Goal: Task Accomplishment & Management: Manage account settings

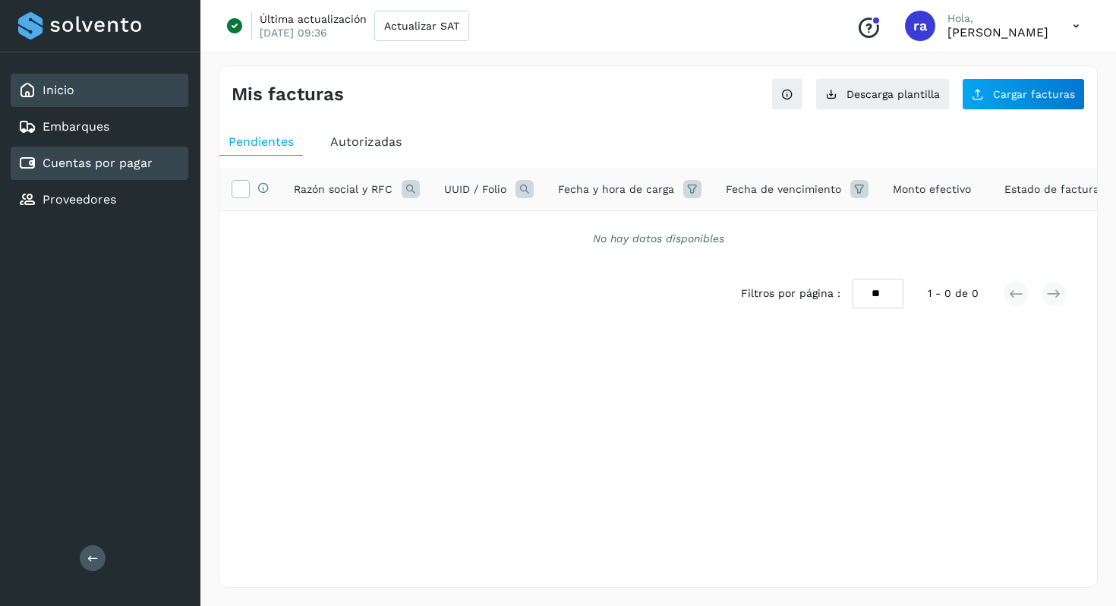
click at [65, 94] on link "Inicio" at bounding box center [59, 90] width 32 height 14
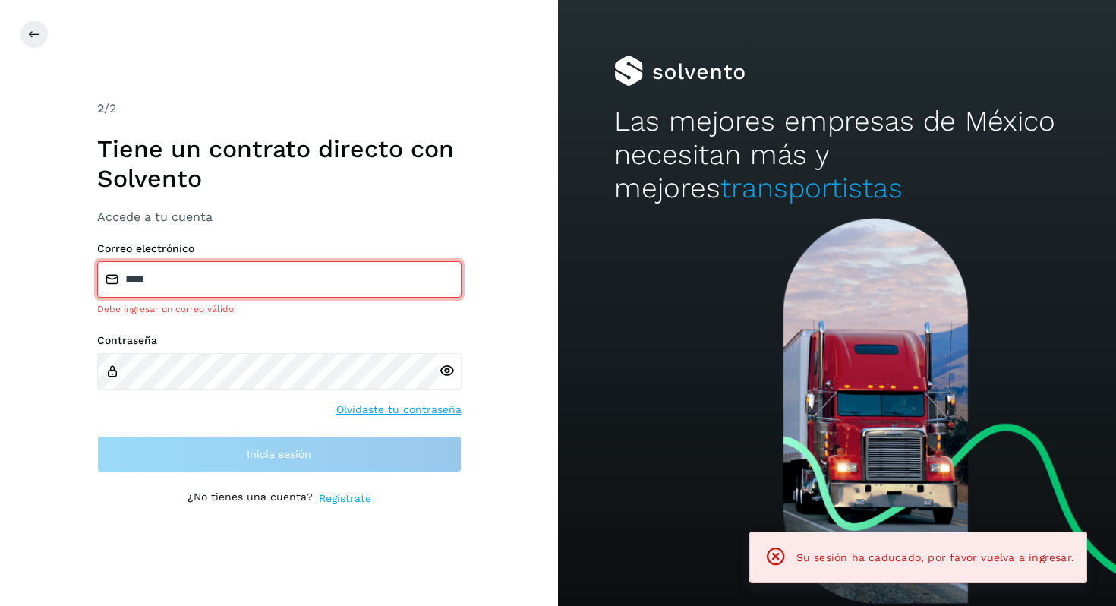
click at [208, 283] on input "****" at bounding box center [279, 279] width 364 height 36
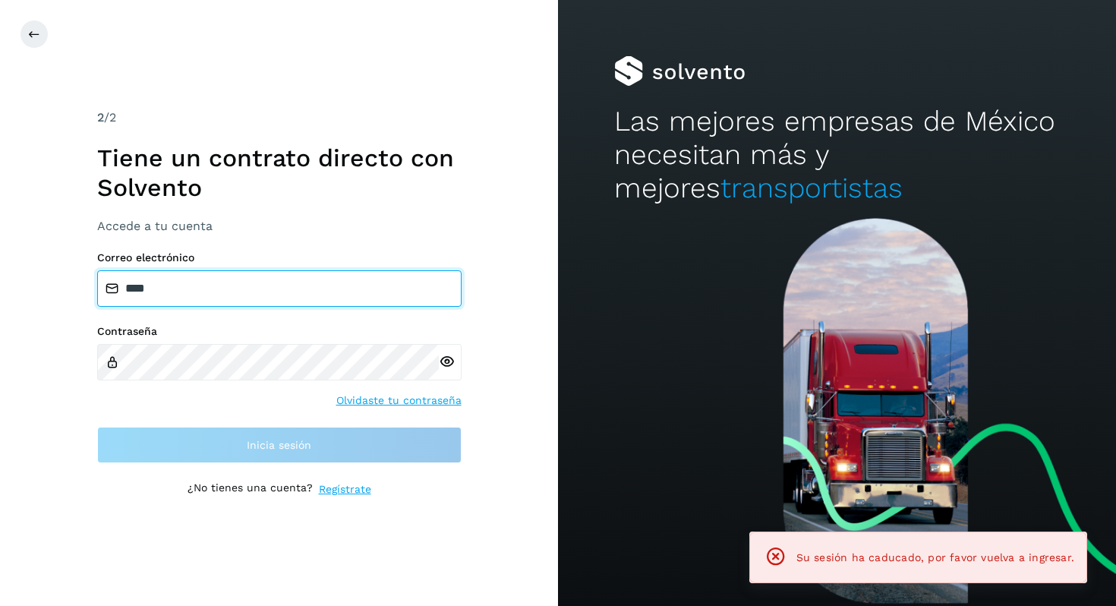
click at [208, 283] on input "****" at bounding box center [279, 288] width 364 height 36
type input "**********"
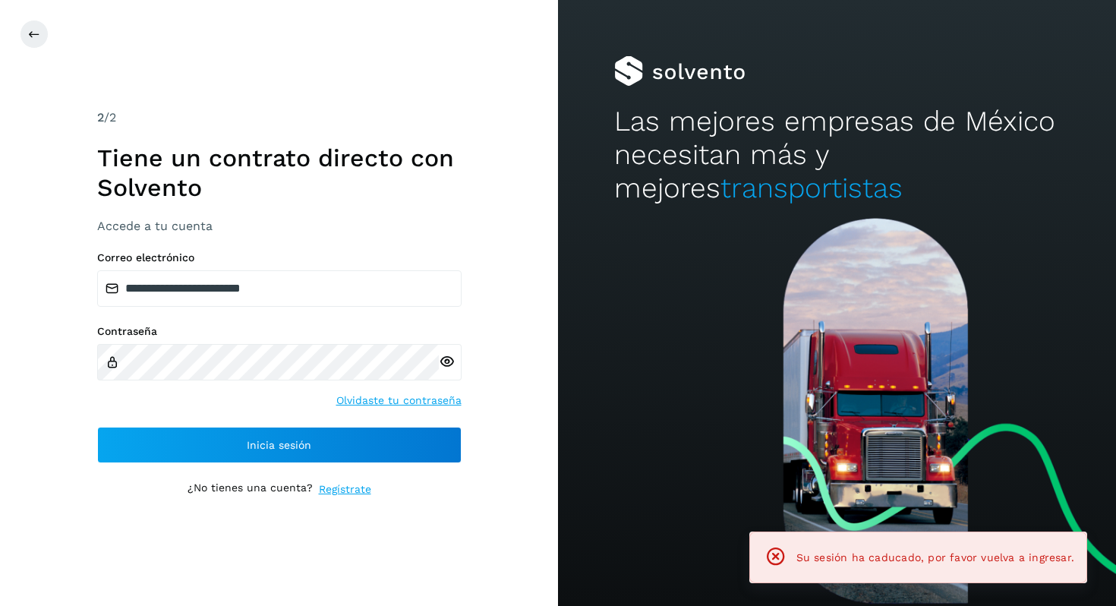
click at [445, 366] on icon at bounding box center [447, 362] width 16 height 16
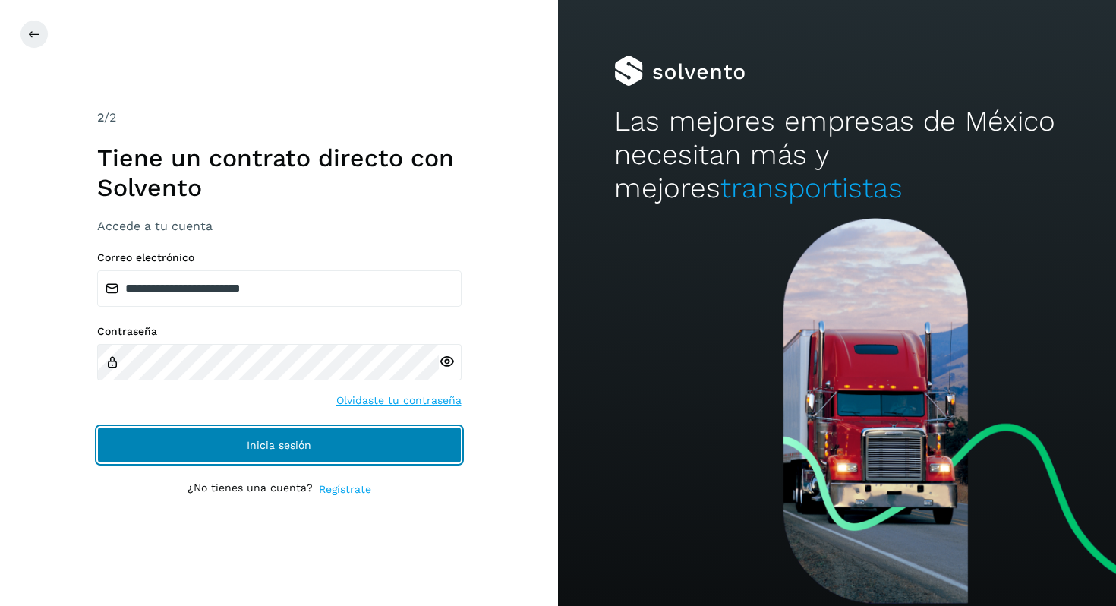
click at [355, 444] on button "Inicia sesión" at bounding box center [279, 445] width 364 height 36
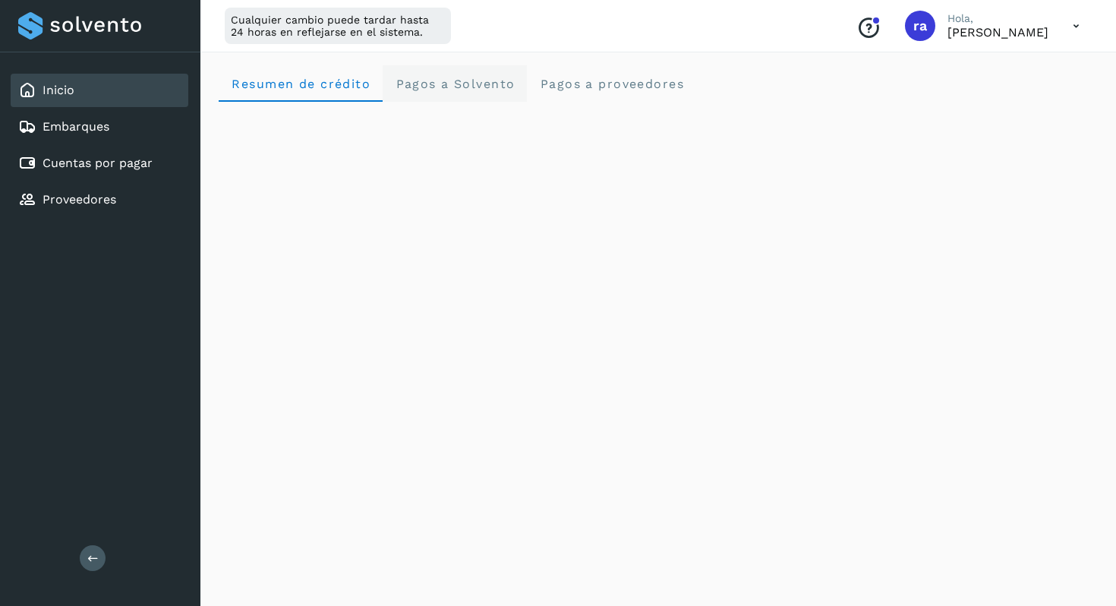
click at [476, 89] on span "Pagos a Solvento" at bounding box center [455, 84] width 120 height 14
click at [633, 80] on span "Pagos a proveedores" at bounding box center [611, 84] width 145 height 14
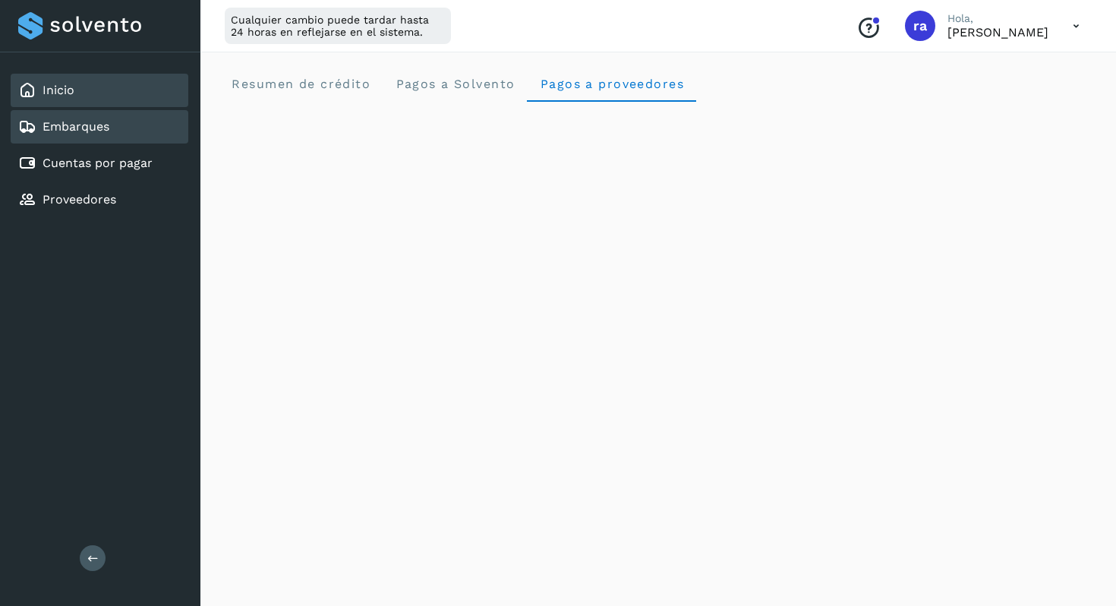
click at [81, 120] on link "Embarques" at bounding box center [76, 126] width 67 height 14
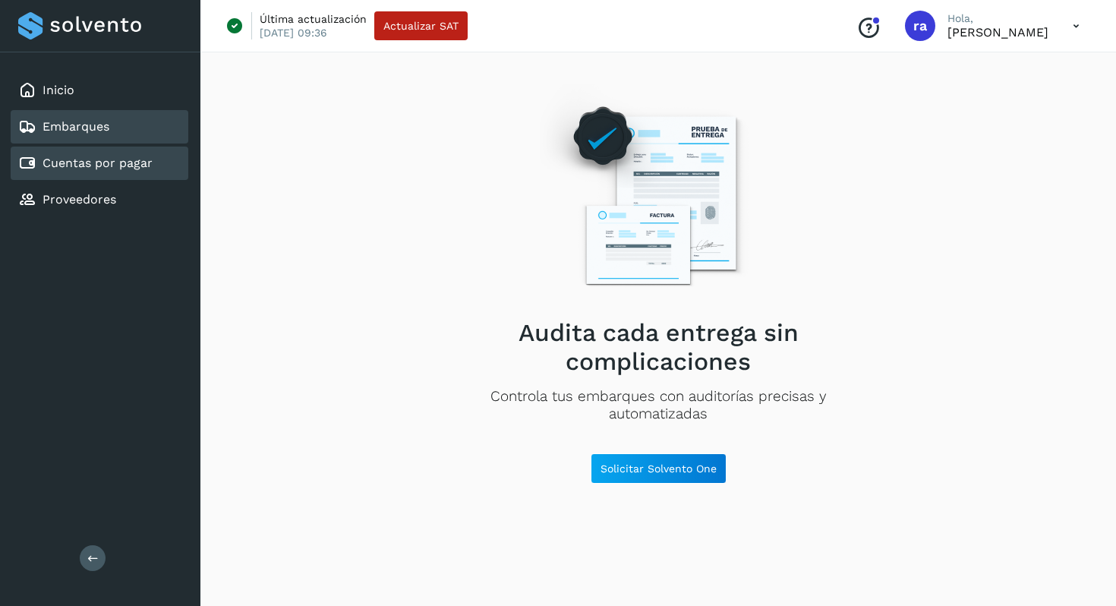
click at [81, 156] on link "Cuentas por pagar" at bounding box center [98, 163] width 110 height 14
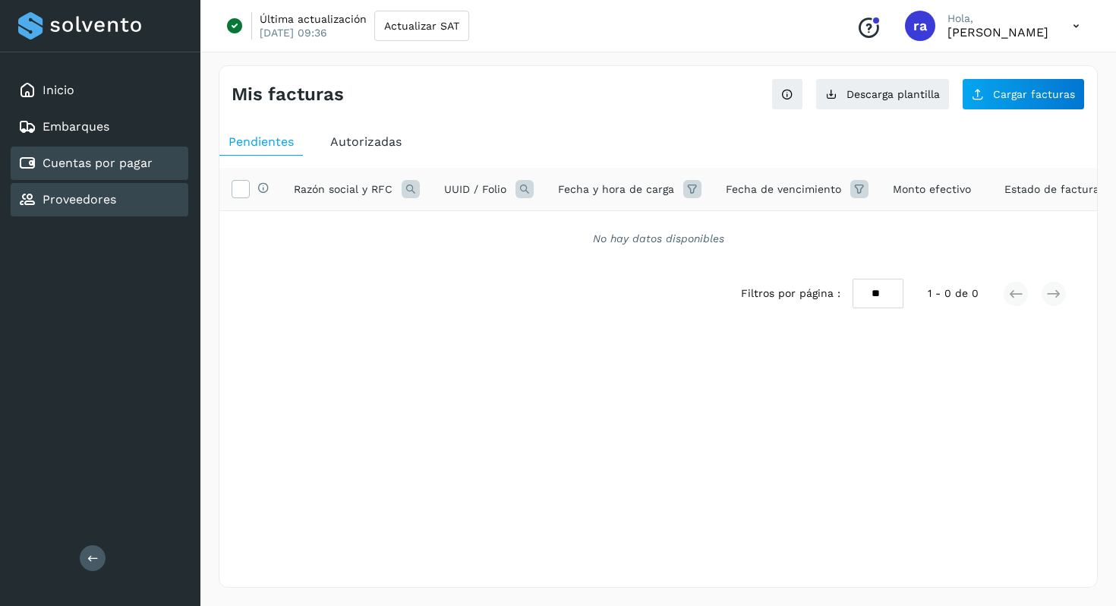
click at [112, 207] on div "Proveedores" at bounding box center [67, 200] width 98 height 18
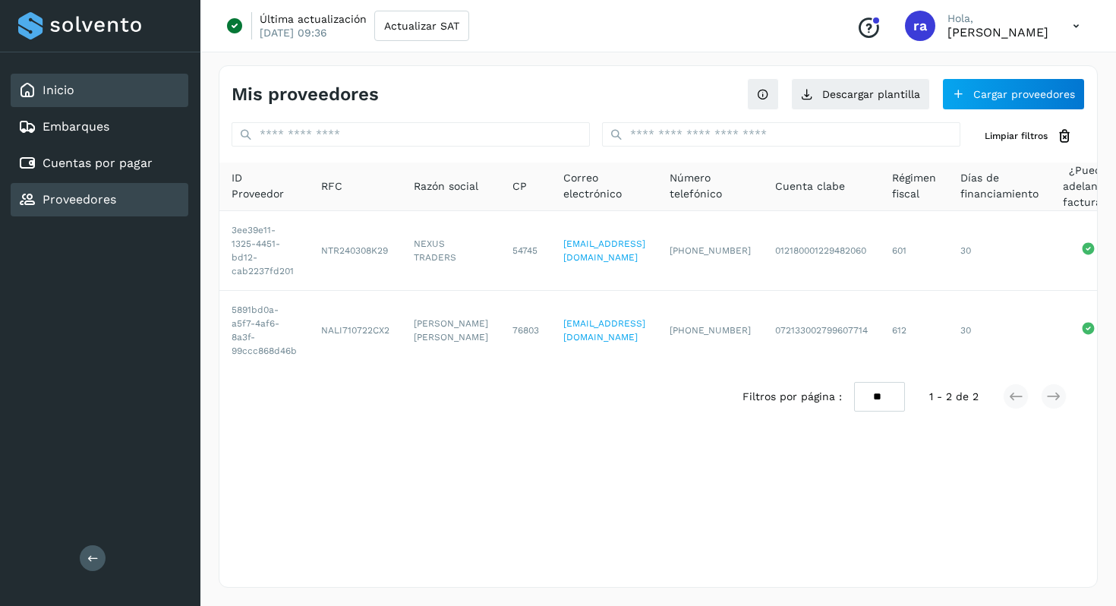
click at [108, 100] on div "Inicio" at bounding box center [100, 90] width 178 height 33
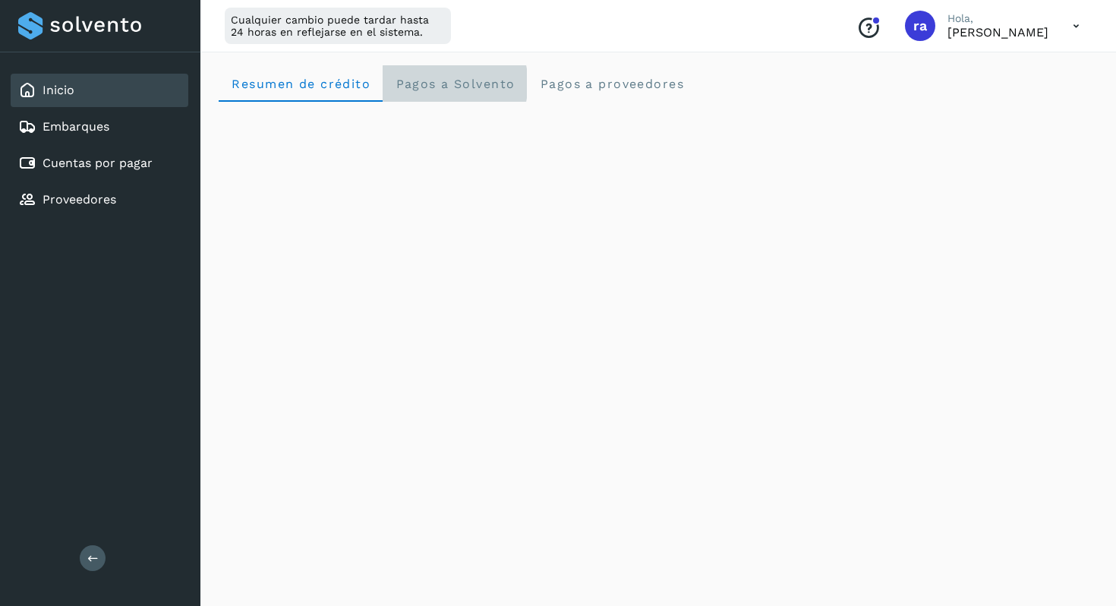
click at [480, 77] on span "Pagos a Solvento" at bounding box center [455, 84] width 120 height 14
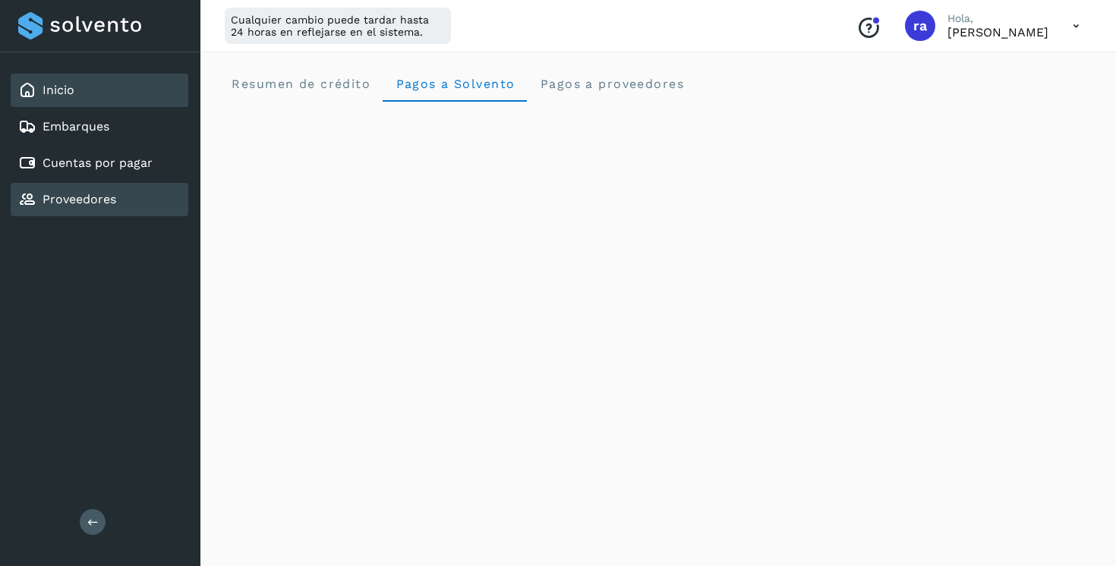
click at [87, 191] on div "Proveedores" at bounding box center [67, 200] width 98 height 18
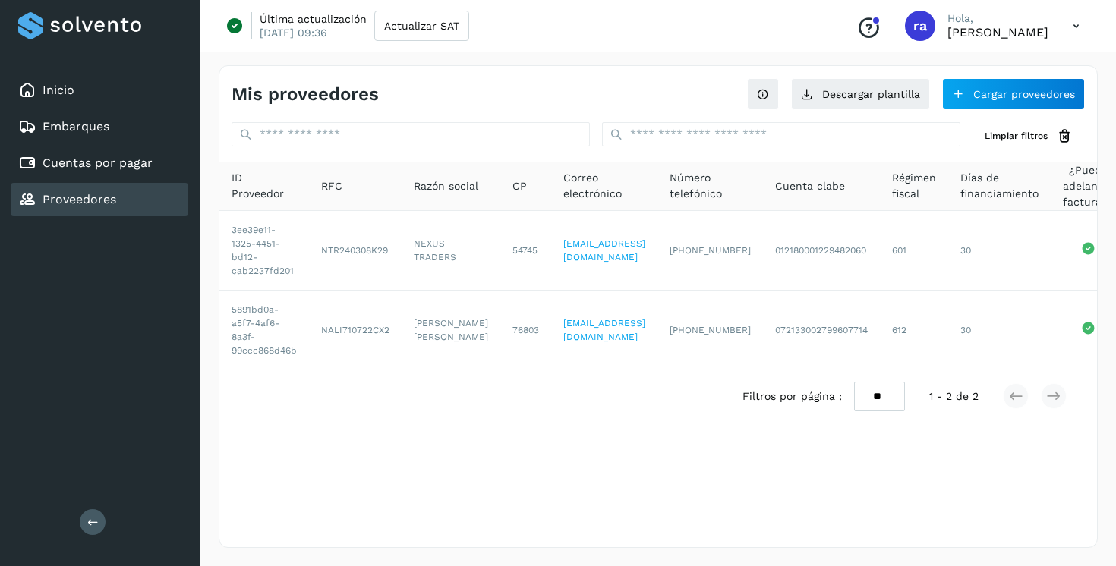
click at [116, 189] on div "Proveedores" at bounding box center [100, 199] width 178 height 33
click at [123, 169] on link "Cuentas por pagar" at bounding box center [98, 163] width 110 height 14
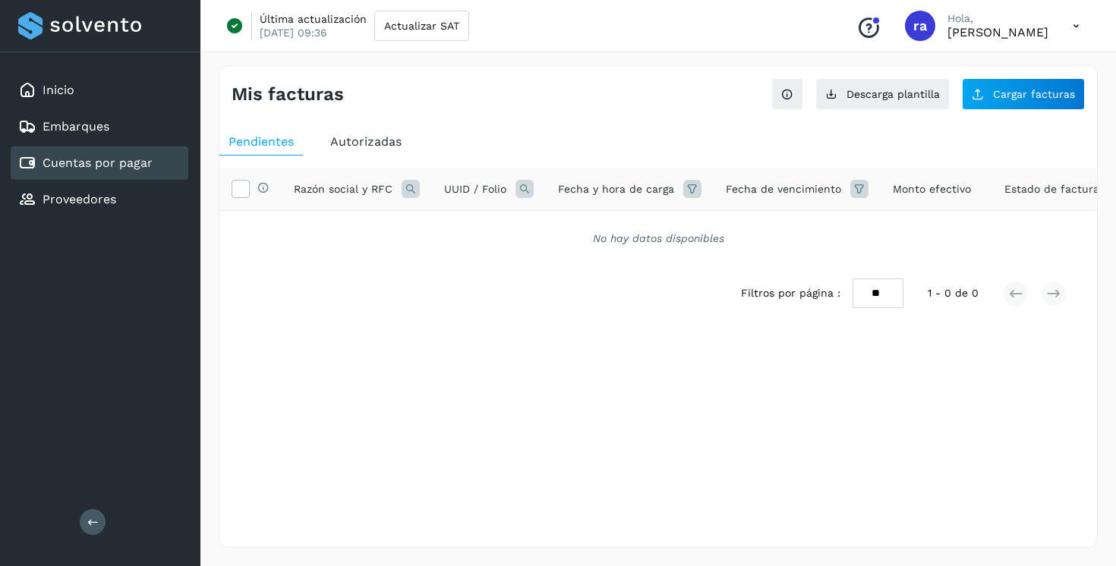
click at [396, 134] on span "Autorizadas" at bounding box center [365, 141] width 71 height 14
